Goal: Task Accomplishment & Management: Manage account settings

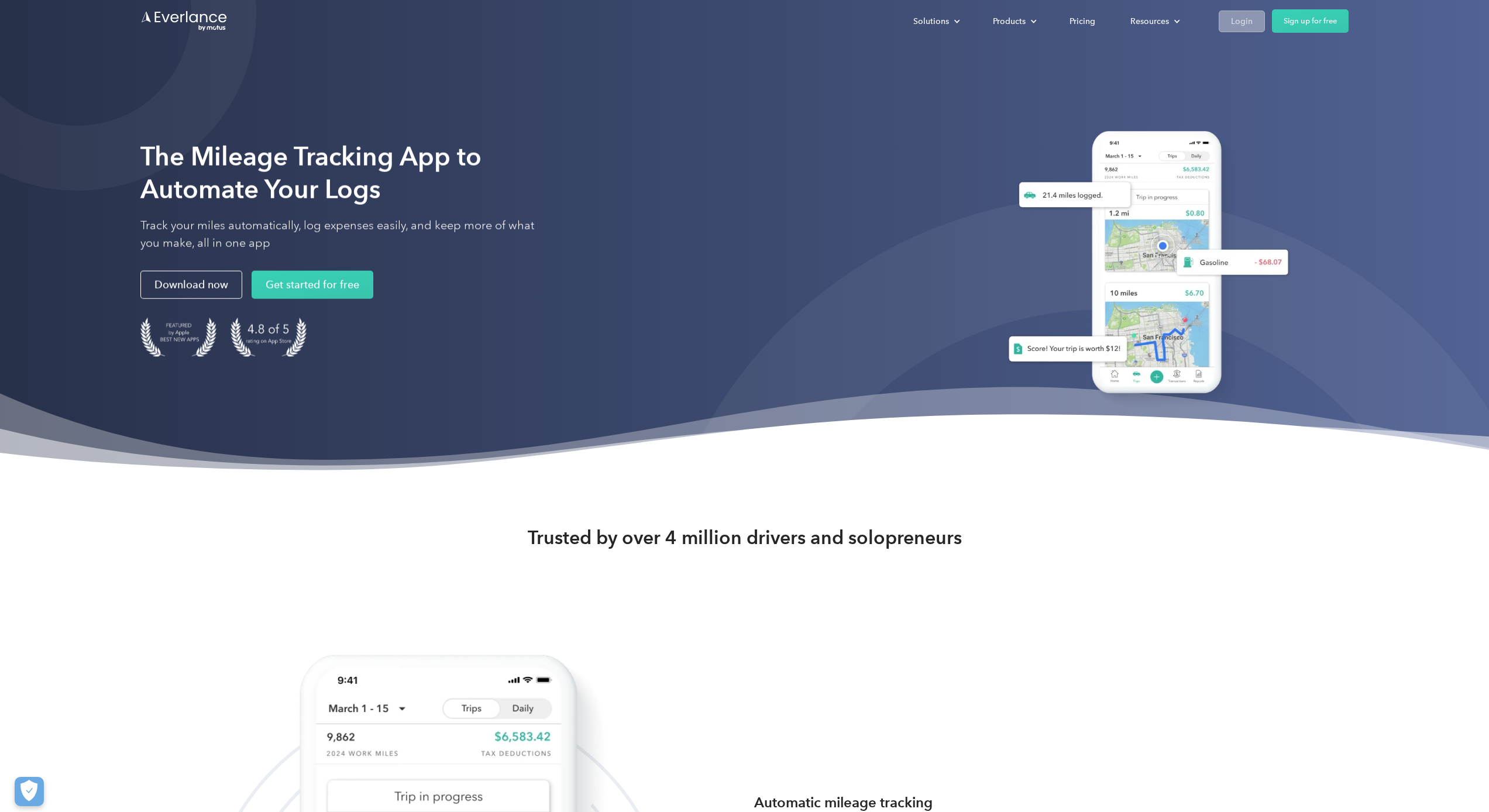
click at [732, 21] on link "Login" at bounding box center [1242, 21] width 46 height 21
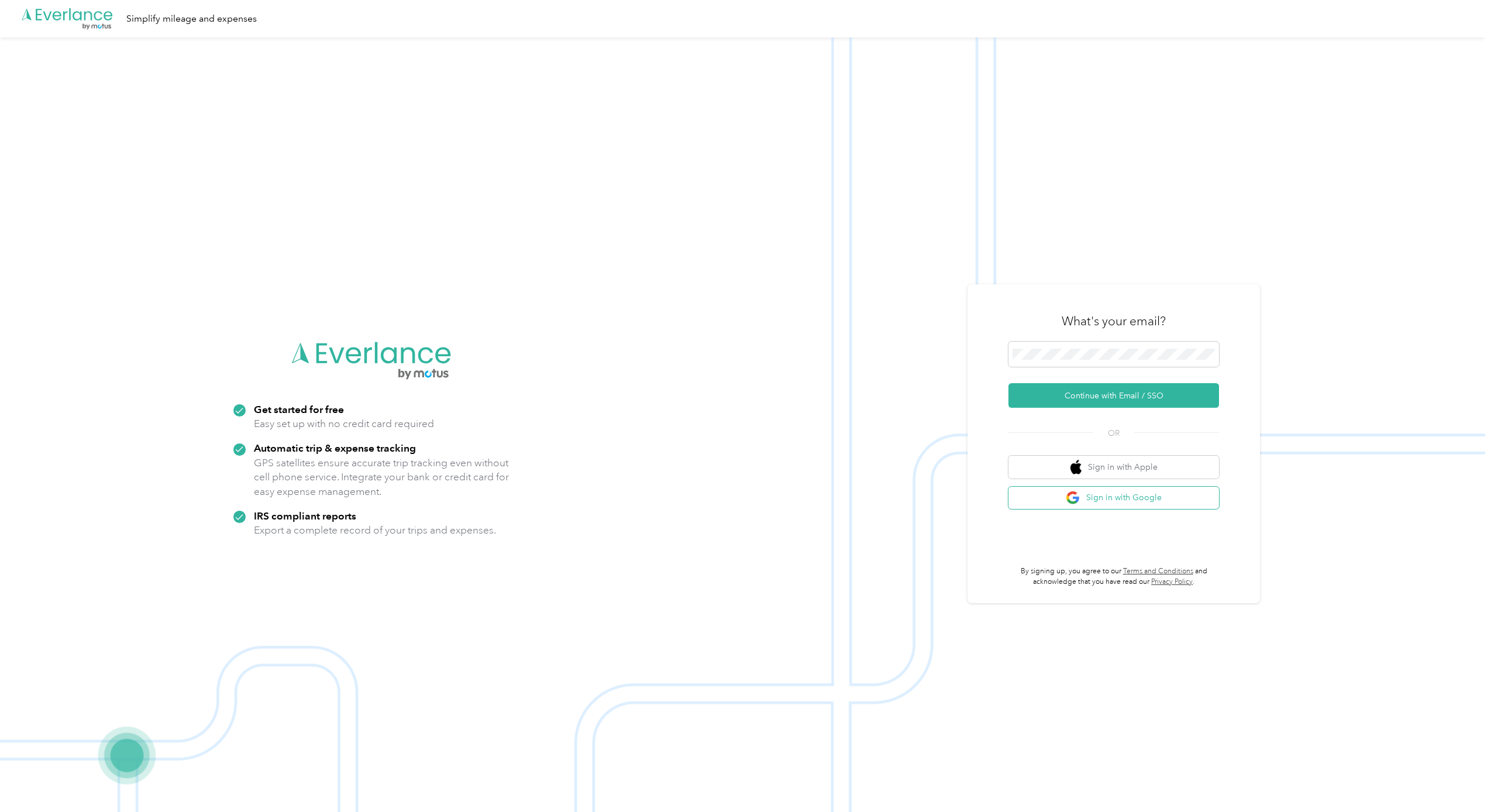
click at [1144, 500] on button "Sign in with Google" at bounding box center [1113, 497] width 210 height 23
click at [1093, 500] on button "Sign in with Google" at bounding box center [1113, 497] width 210 height 23
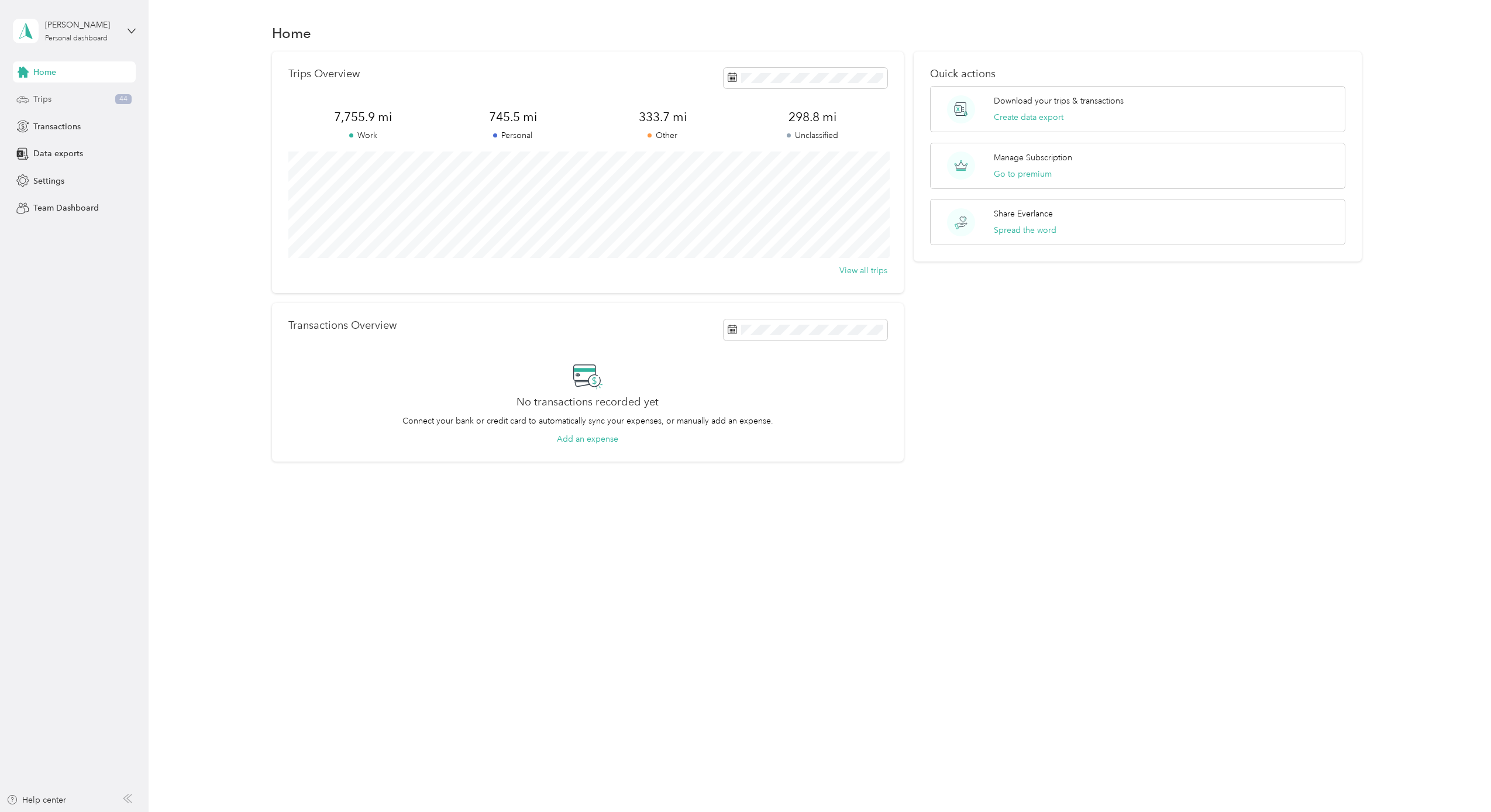
click at [73, 102] on div "Trips 44" at bounding box center [74, 99] width 123 height 21
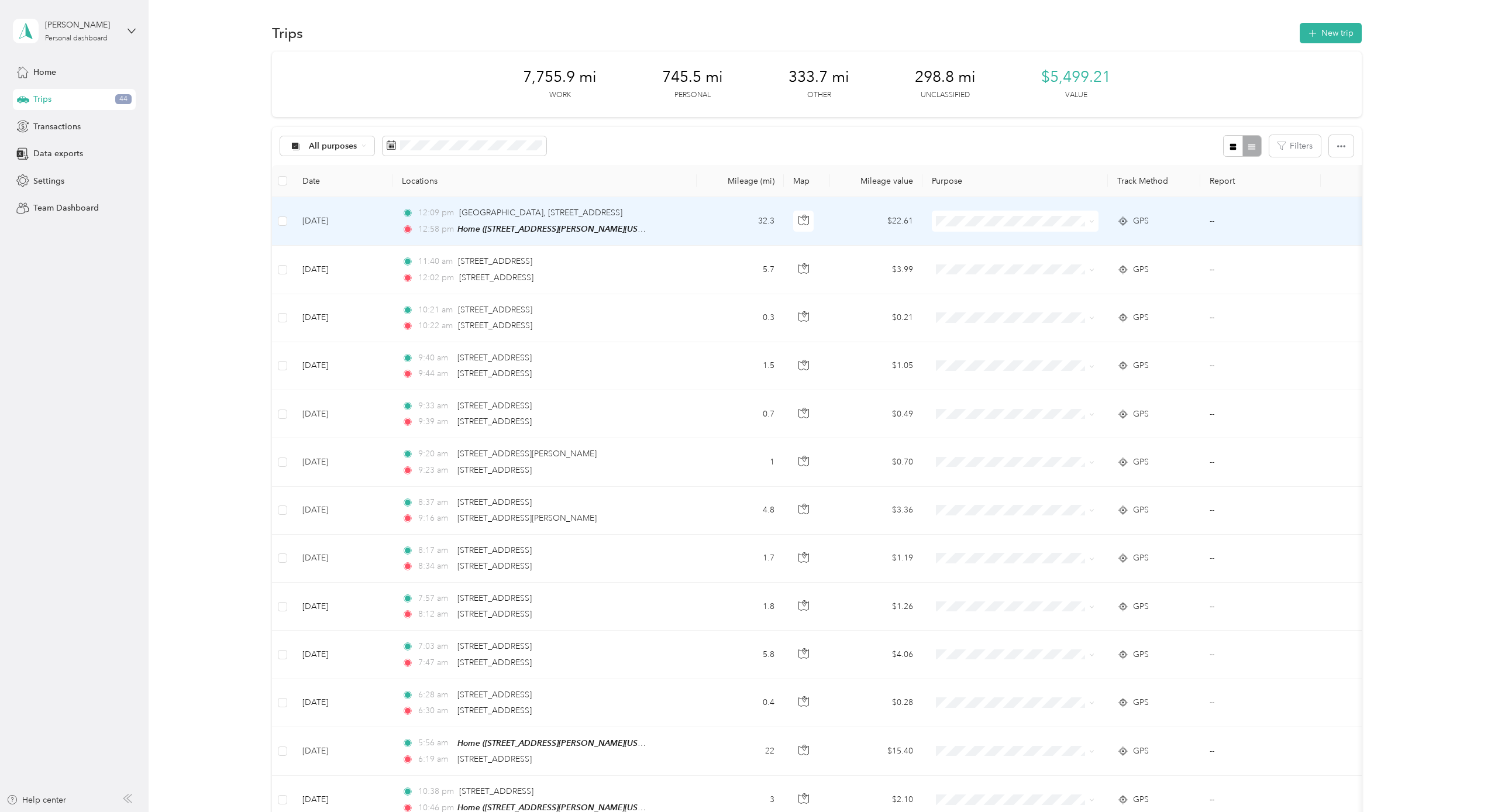
click at [288, 223] on td at bounding box center [282, 221] width 21 height 49
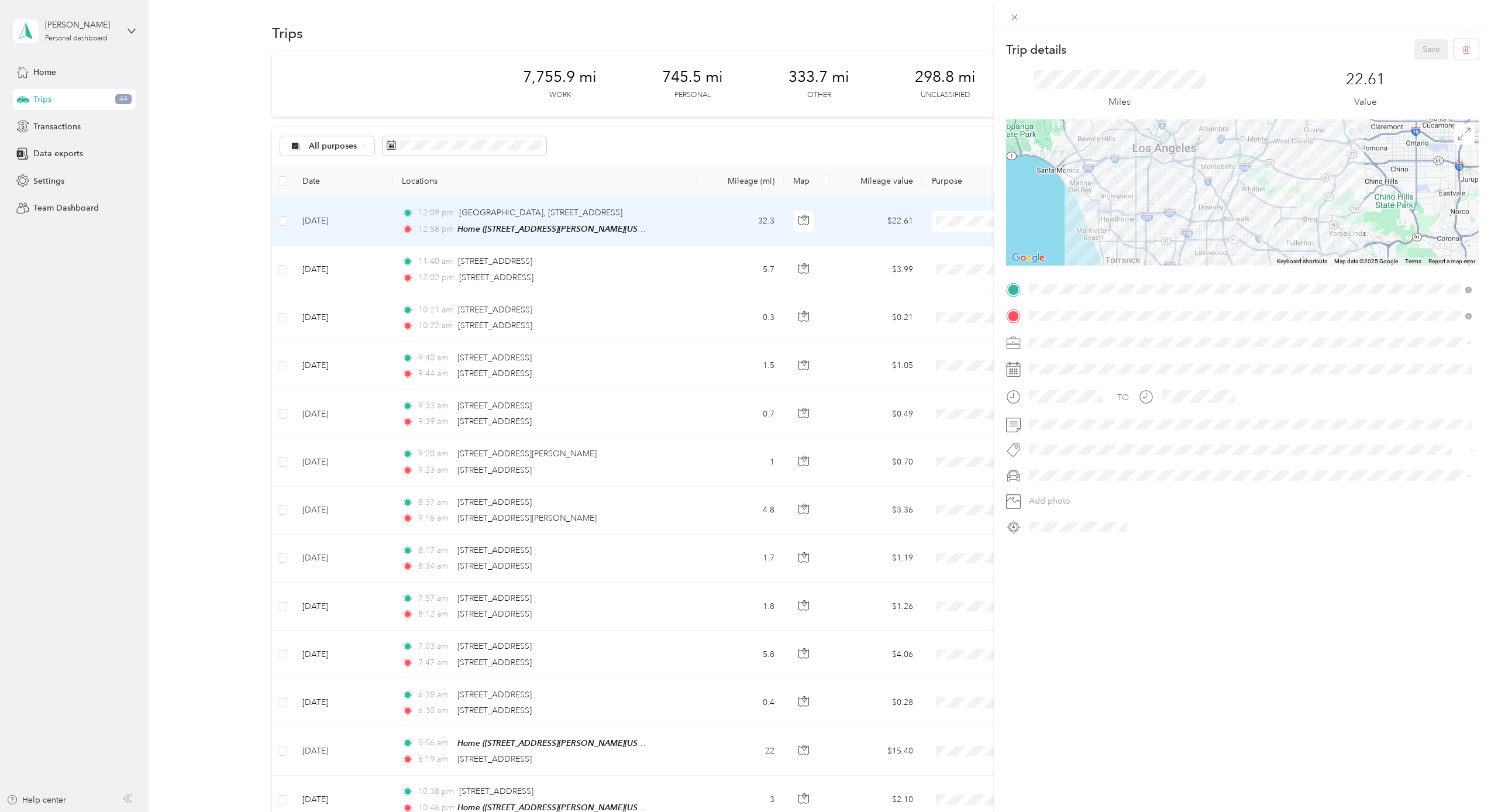
click at [283, 222] on div "Trip details Save This trip cannot be edited because it is either under review,…" at bounding box center [746, 406] width 1491 height 812
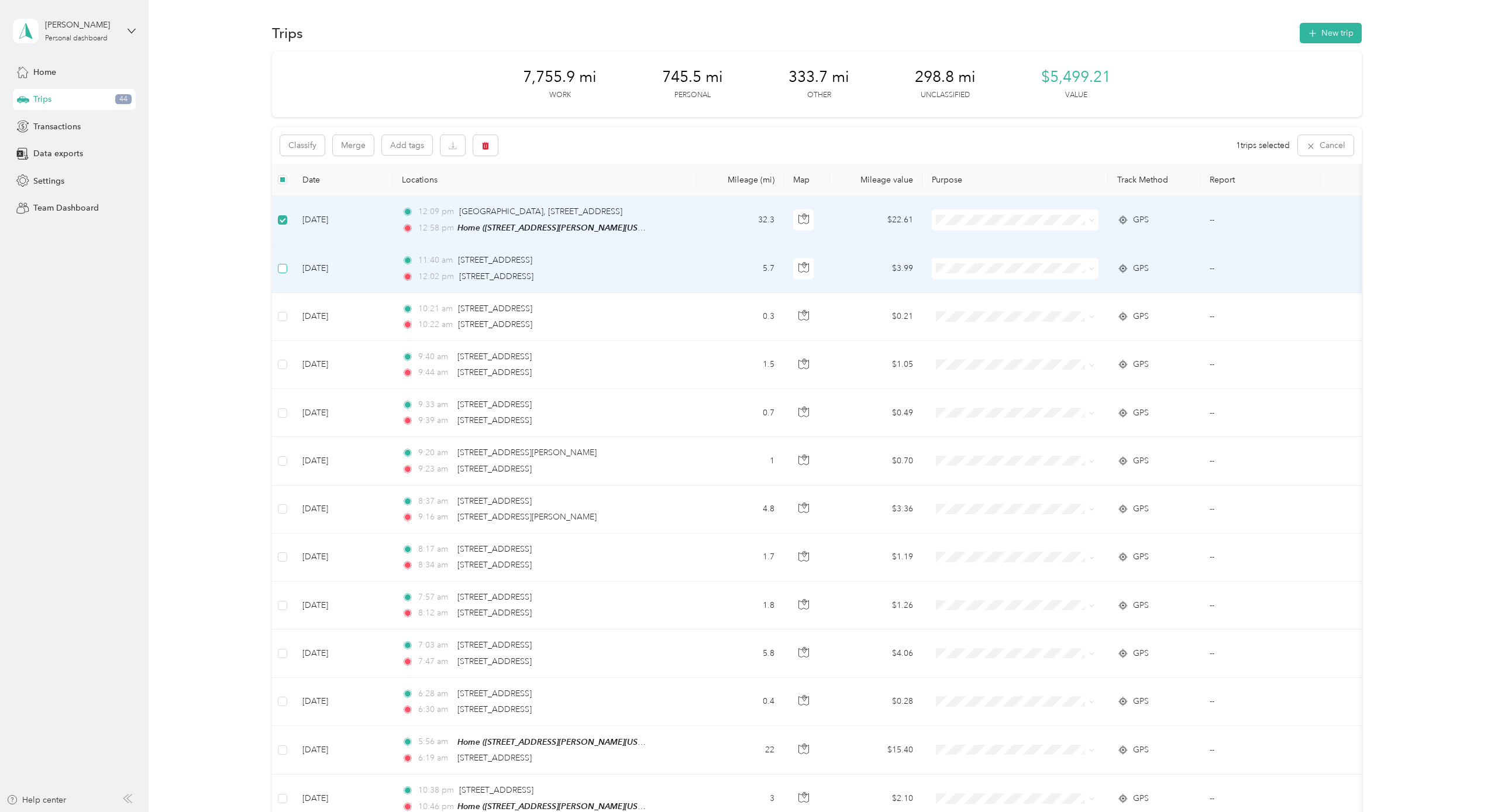
click at [285, 270] on span at bounding box center [282, 268] width 10 height 10
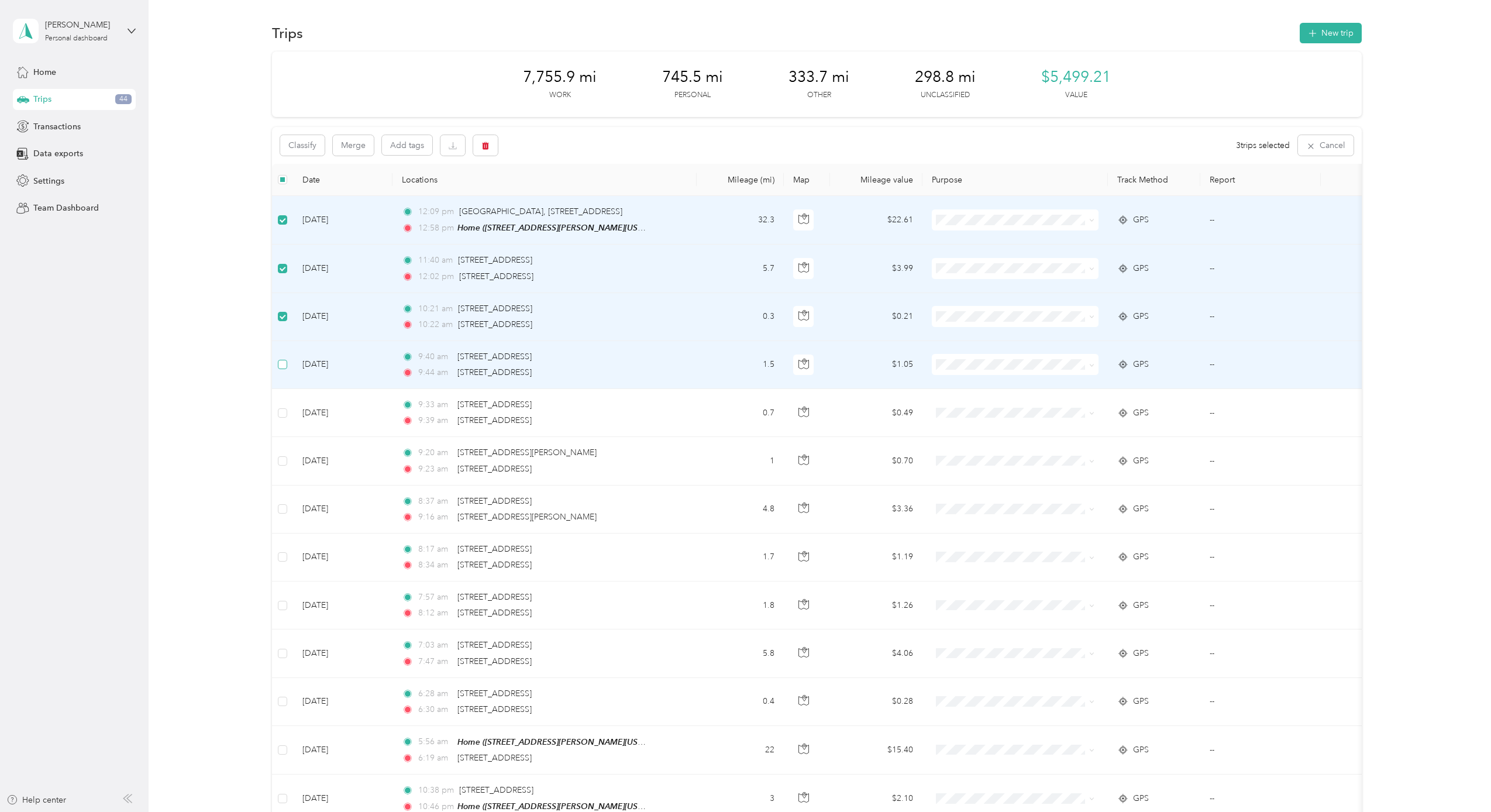
click at [280, 369] on label at bounding box center [282, 363] width 10 height 13
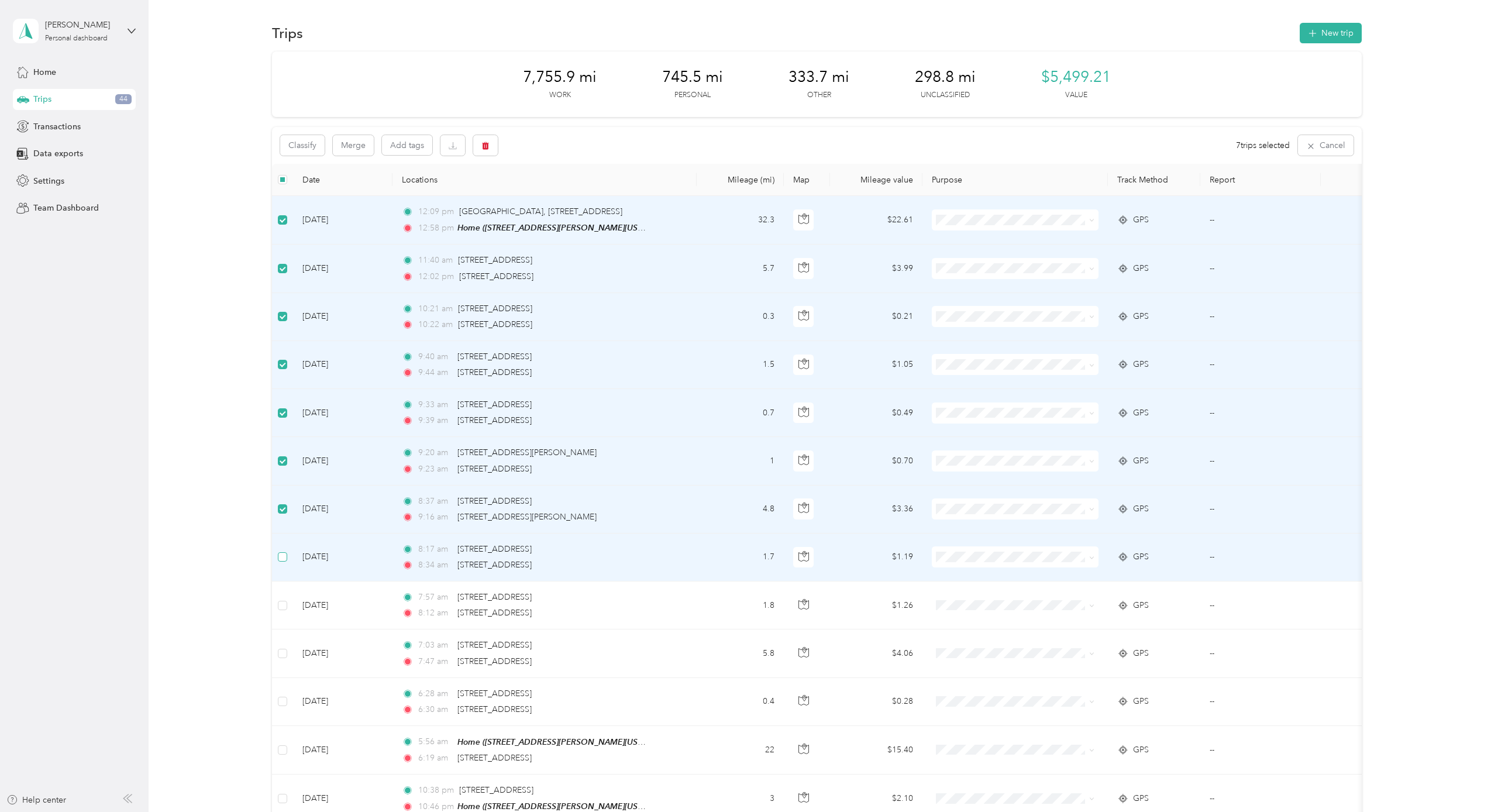
click at [284, 559] on span at bounding box center [282, 557] width 10 height 10
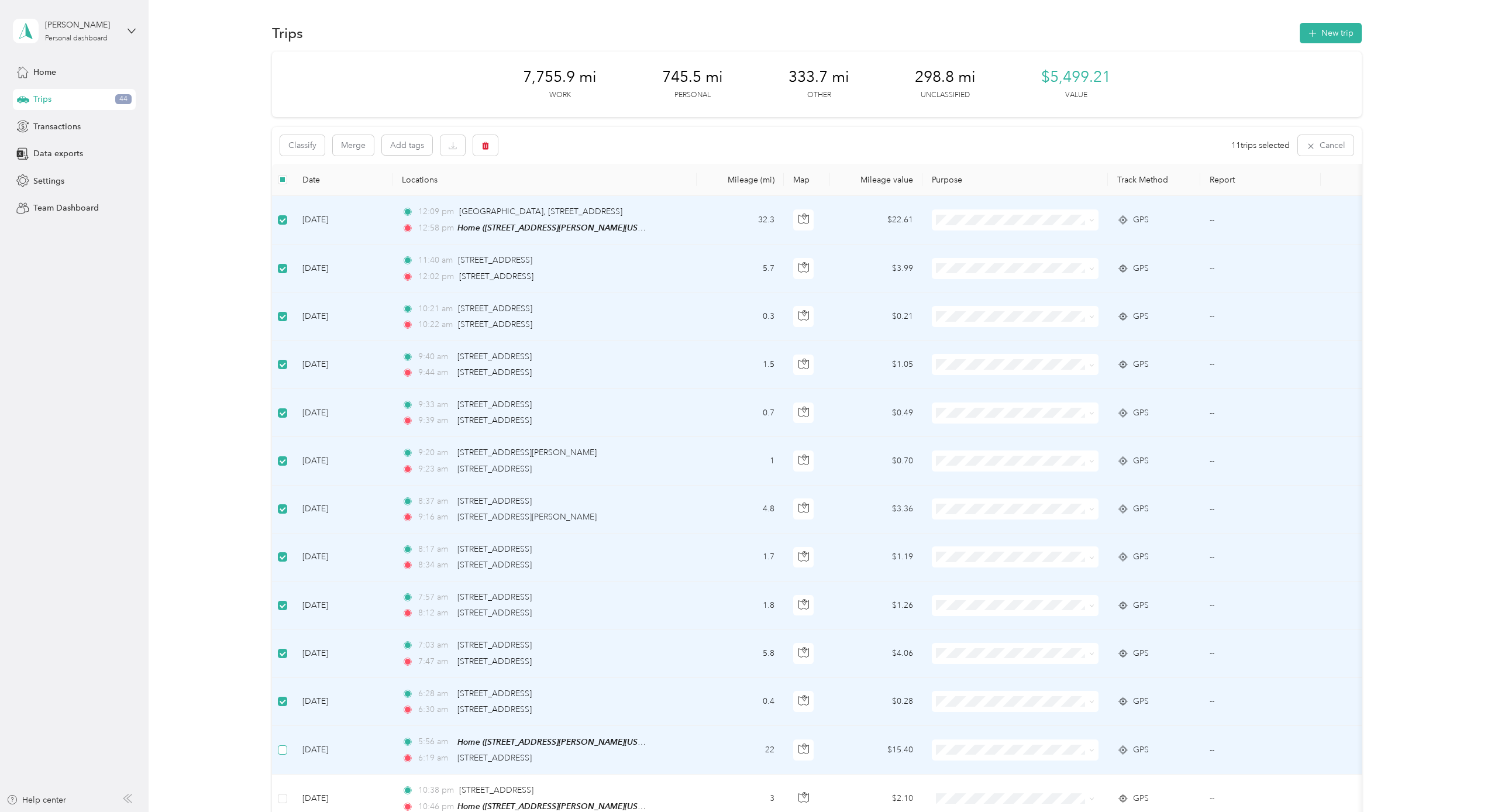
click at [284, 743] on label at bounding box center [282, 749] width 10 height 13
click at [306, 143] on button "Classify" at bounding box center [302, 145] width 44 height 21
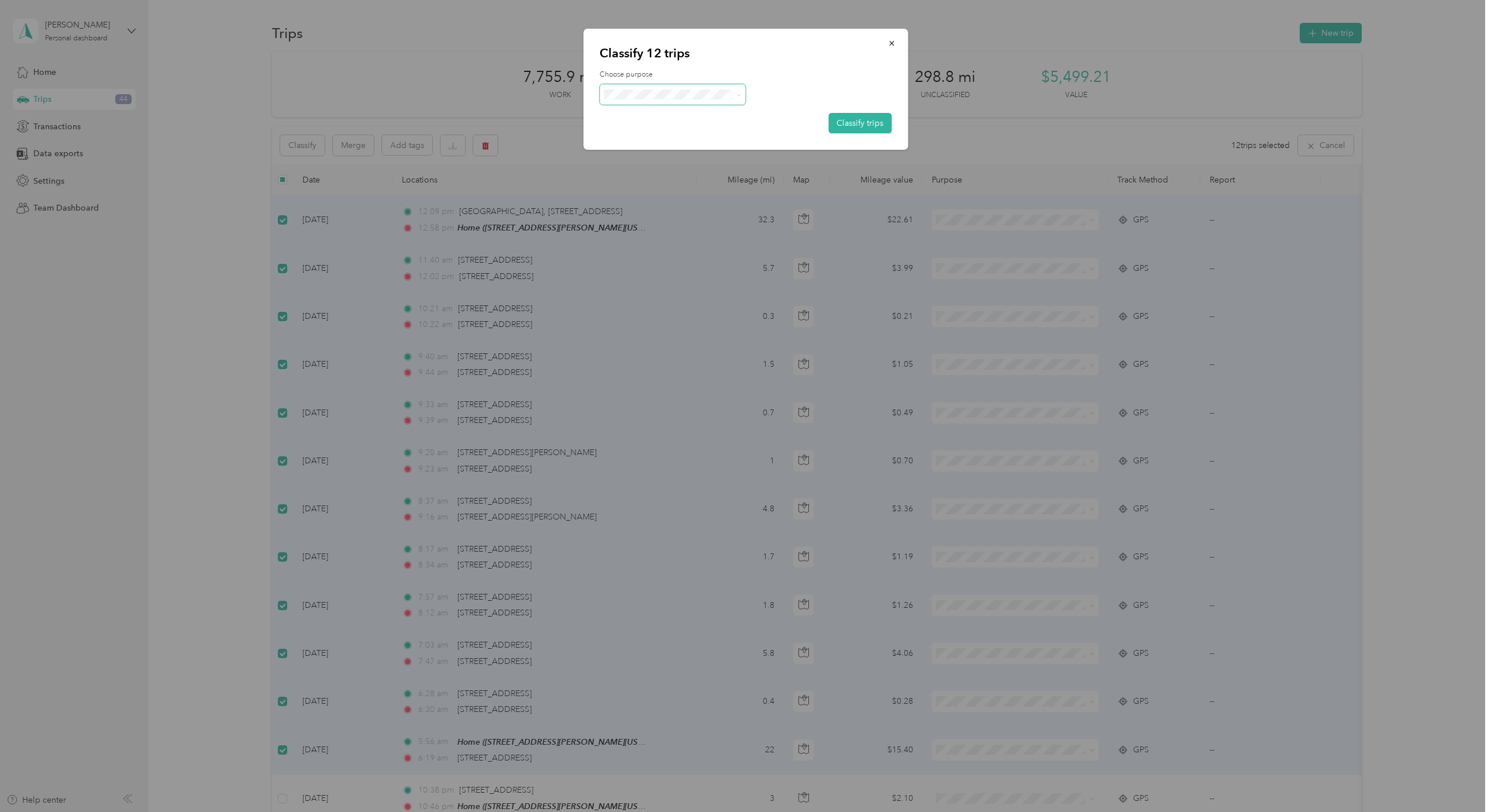
click at [653, 88] on span at bounding box center [672, 95] width 146 height 21
click at [661, 159] on li "Amazon Flex" at bounding box center [672, 156] width 146 height 21
click at [847, 124] on button "Classify trips" at bounding box center [860, 123] width 63 height 21
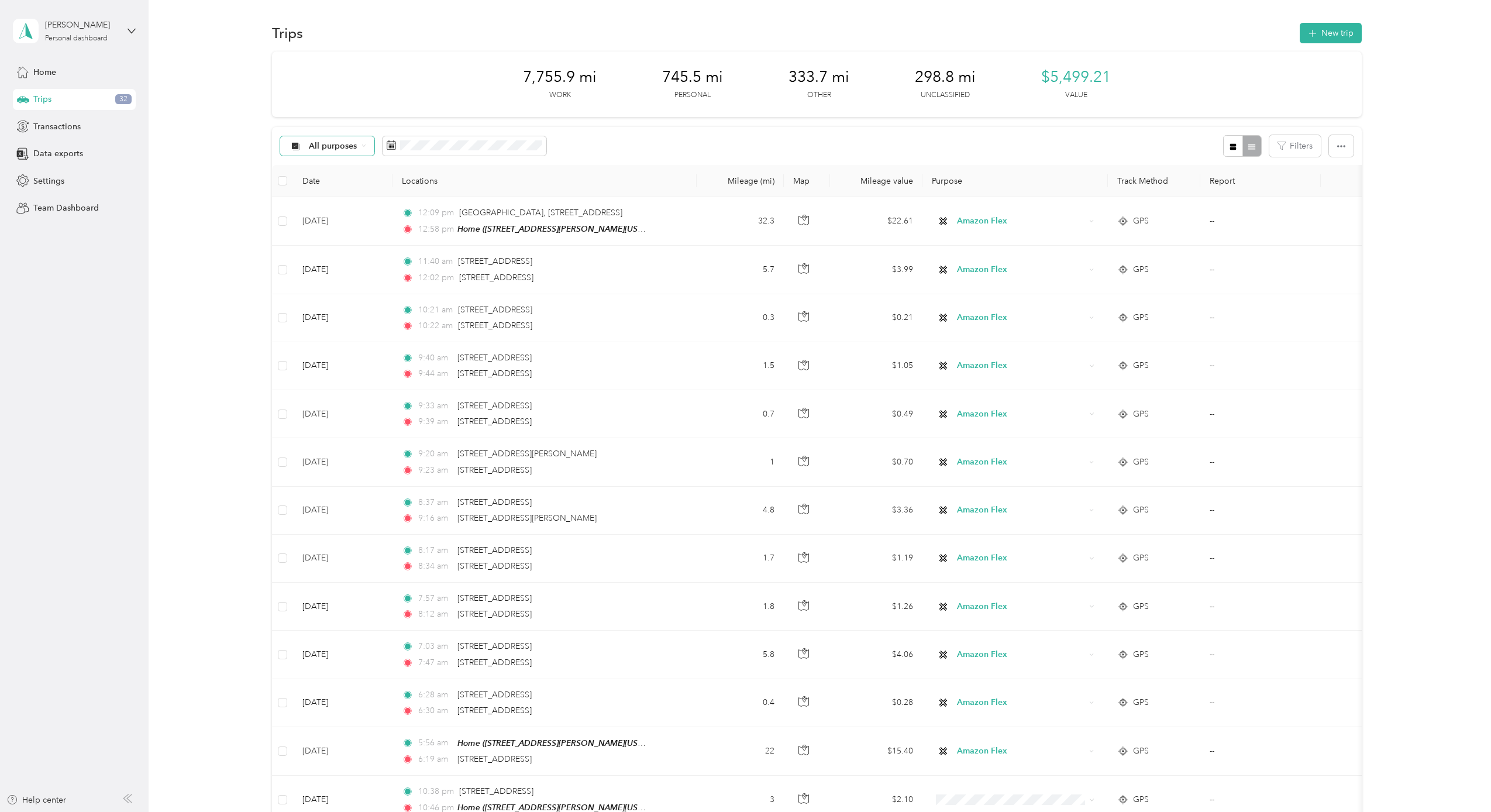
click at [337, 147] on span "All purposes" at bounding box center [333, 146] width 49 height 8
click at [339, 182] on span "Unclassified" at bounding box center [338, 184] width 57 height 13
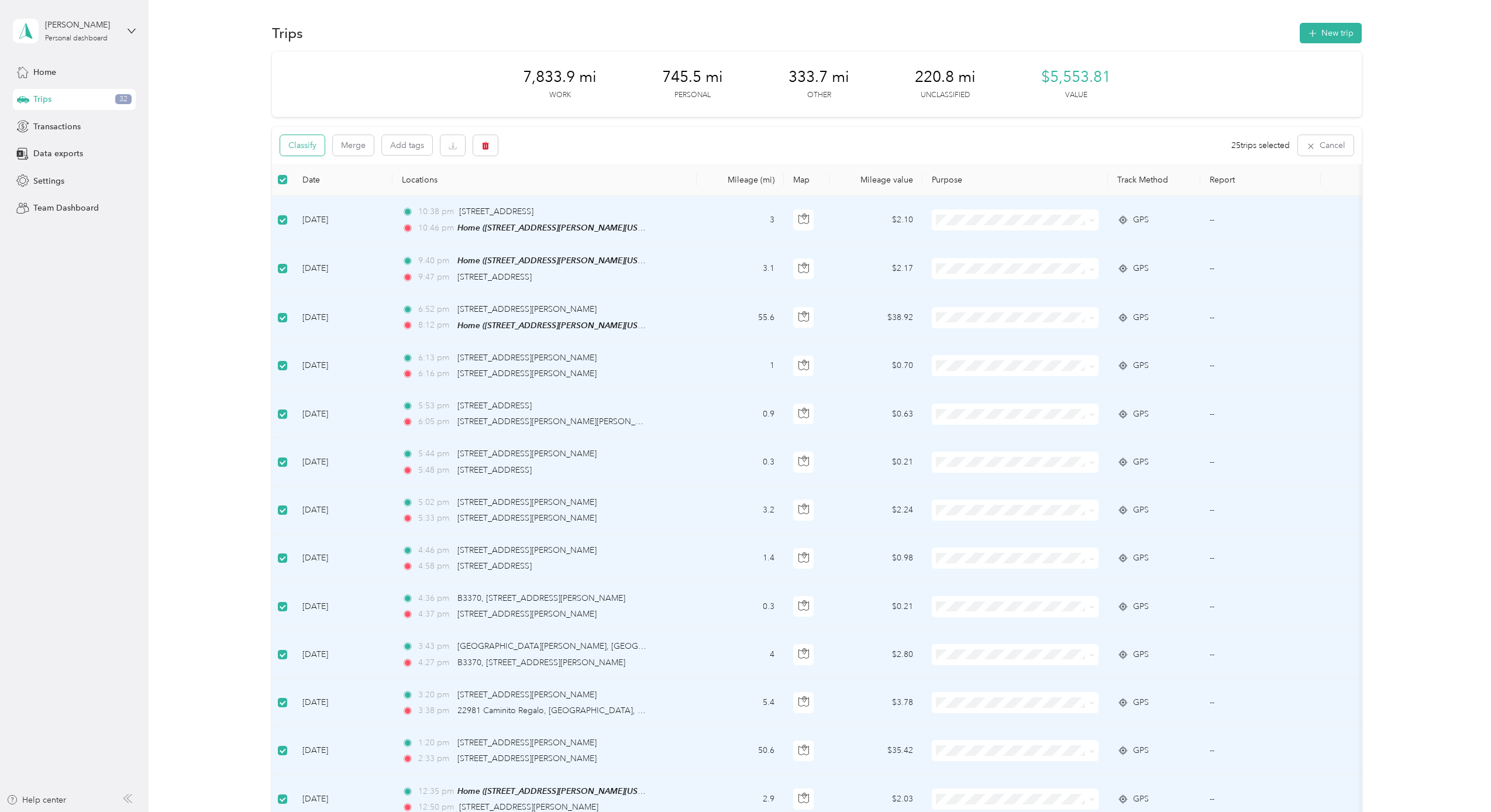
click at [312, 144] on button "Classify" at bounding box center [302, 145] width 44 height 21
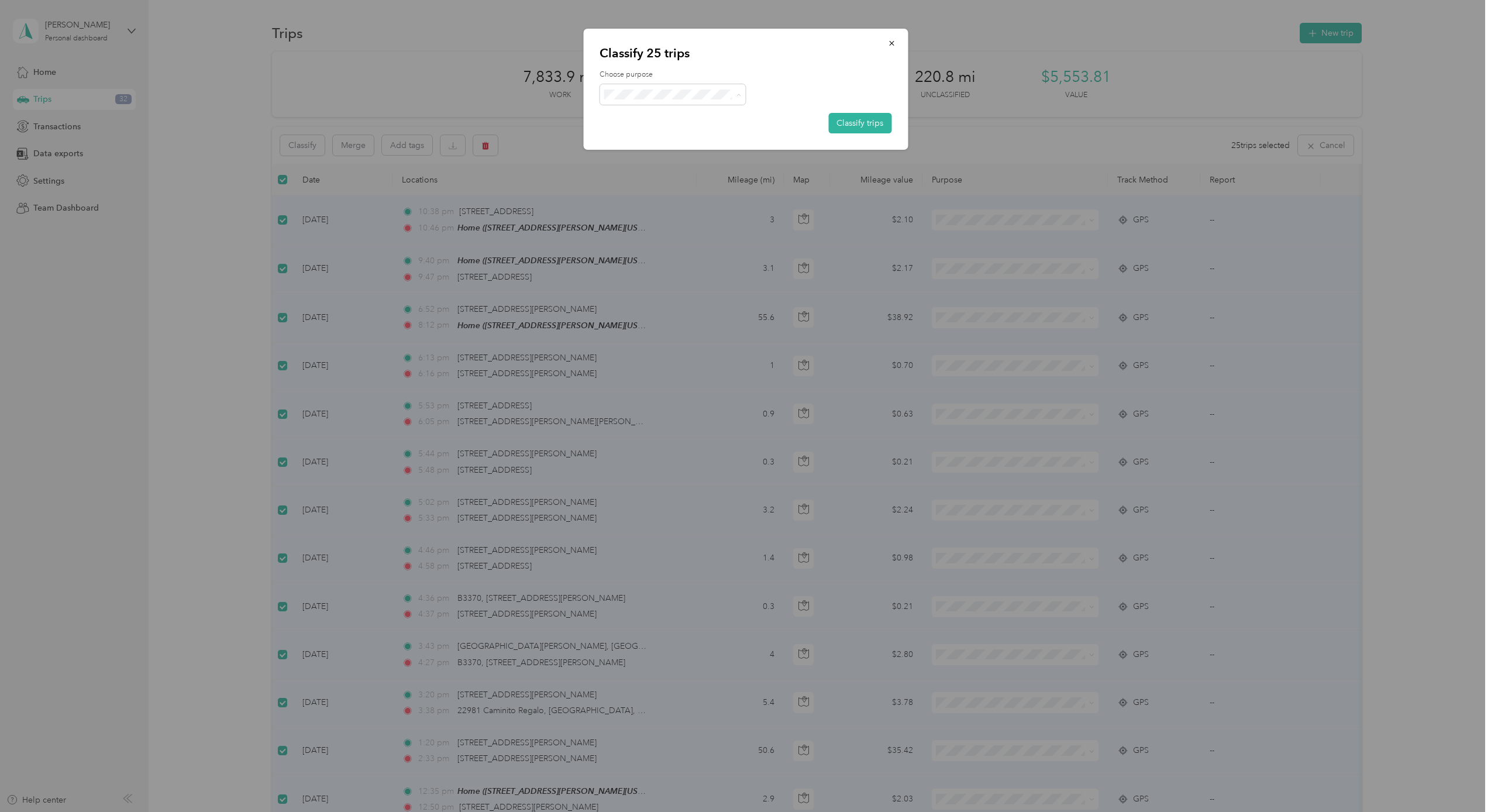
click at [655, 180] on li "Doordash" at bounding box center [672, 177] width 146 height 21
click at [848, 127] on button "Classify trips" at bounding box center [860, 123] width 63 height 21
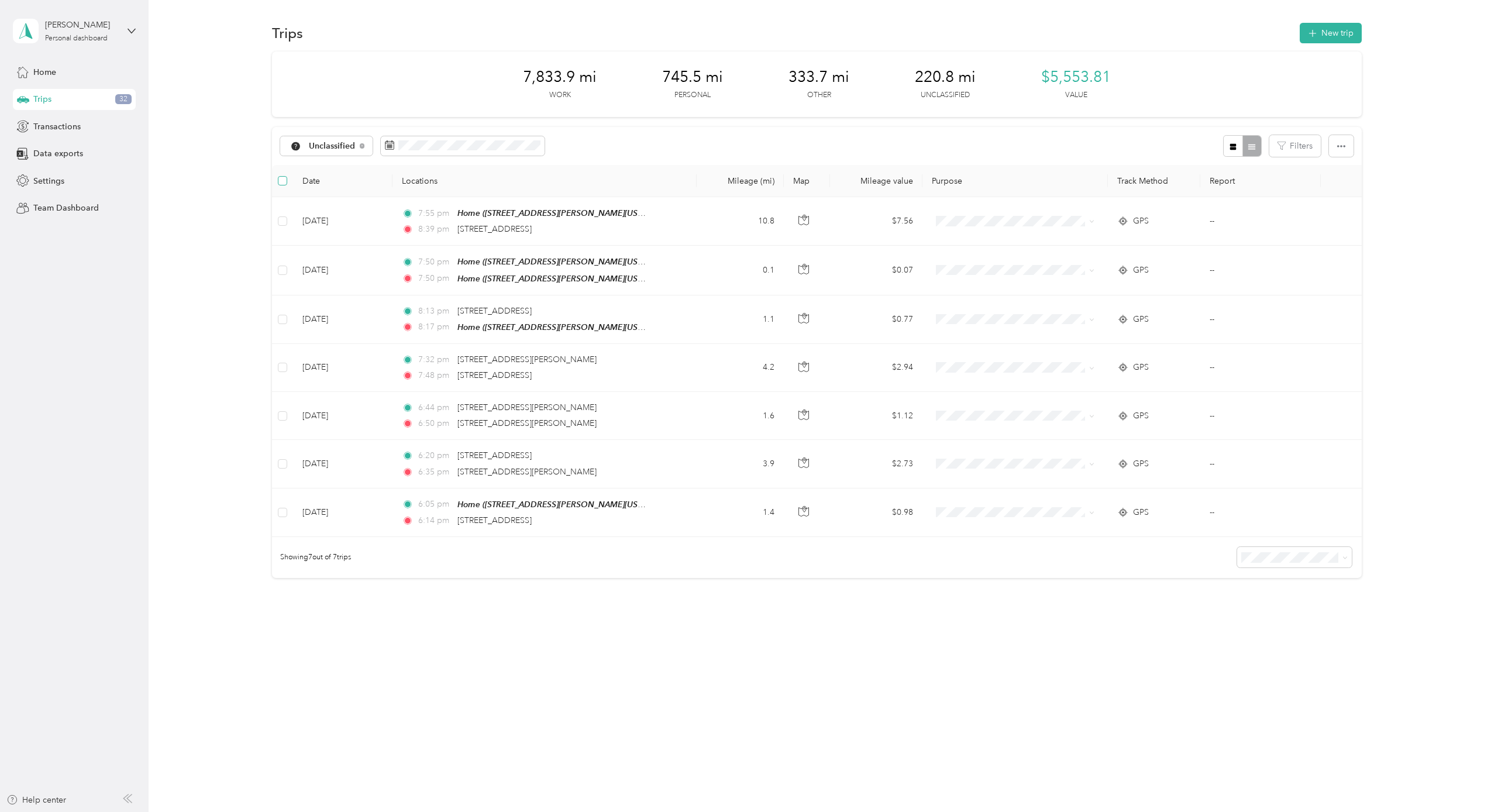
click at [287, 185] on label at bounding box center [282, 180] width 10 height 13
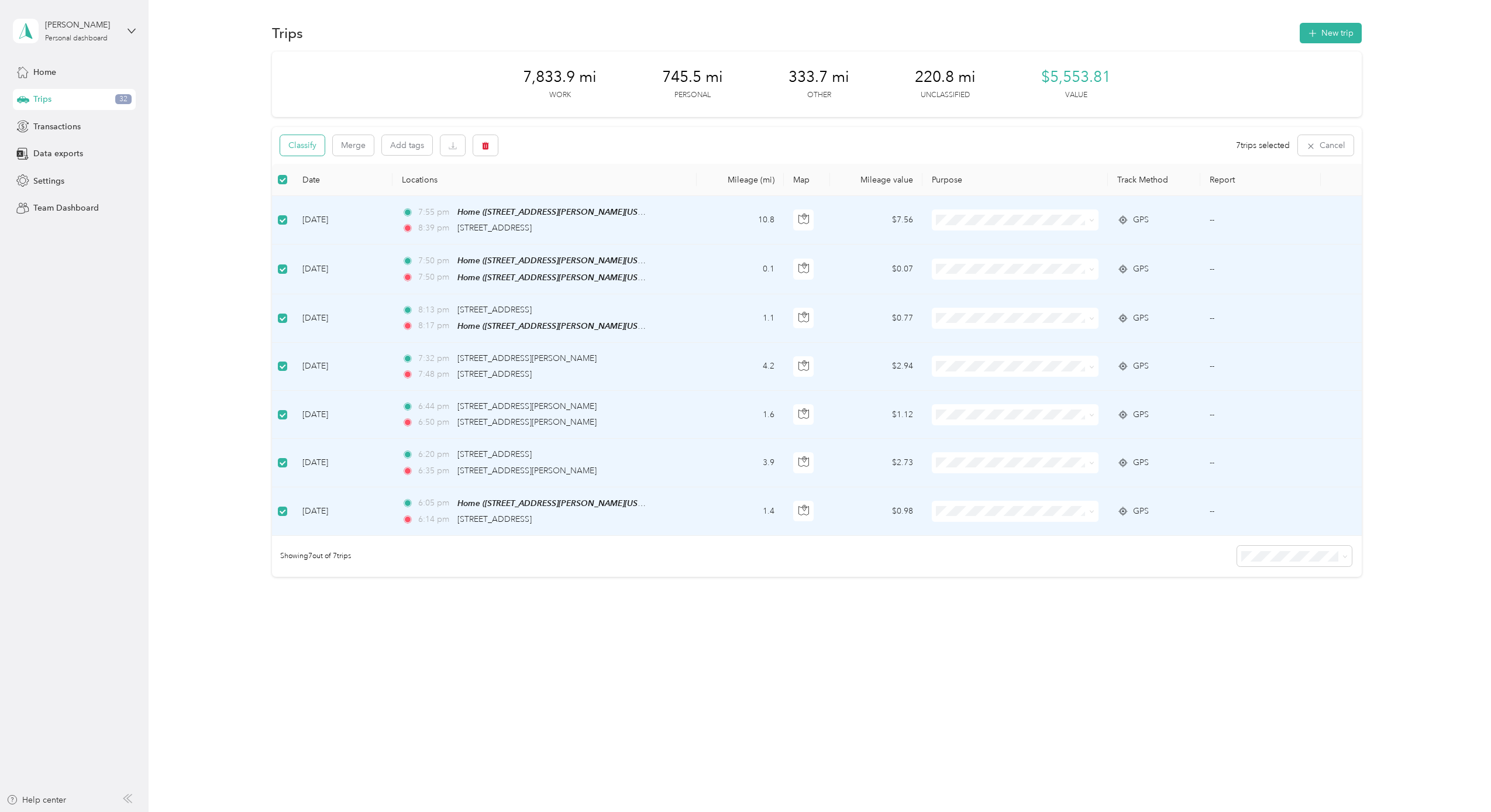
click at [306, 149] on button "Classify" at bounding box center [302, 145] width 44 height 21
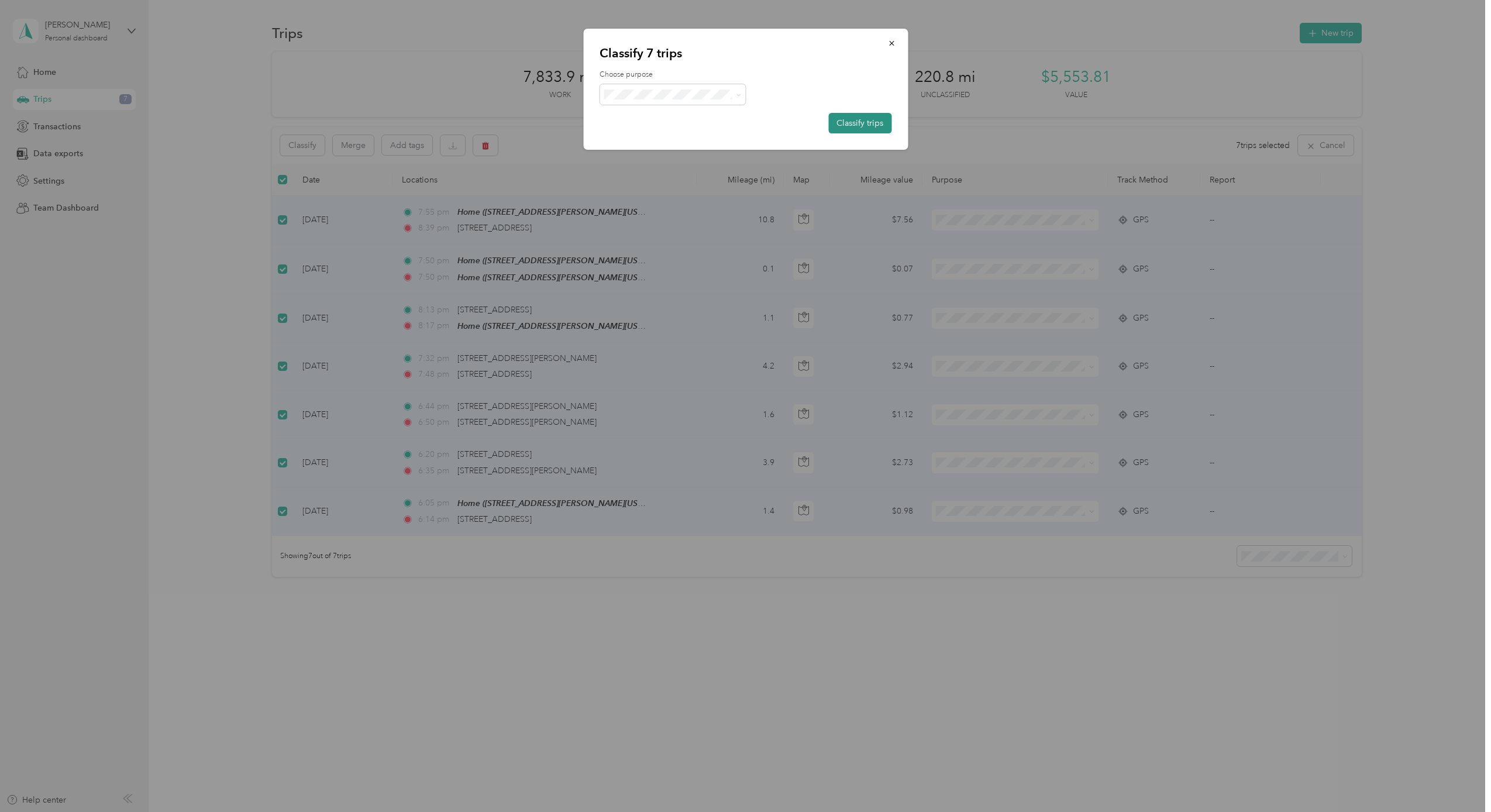
click at [866, 118] on button "Classify trips" at bounding box center [860, 123] width 63 height 21
